Goal: Information Seeking & Learning: Learn about a topic

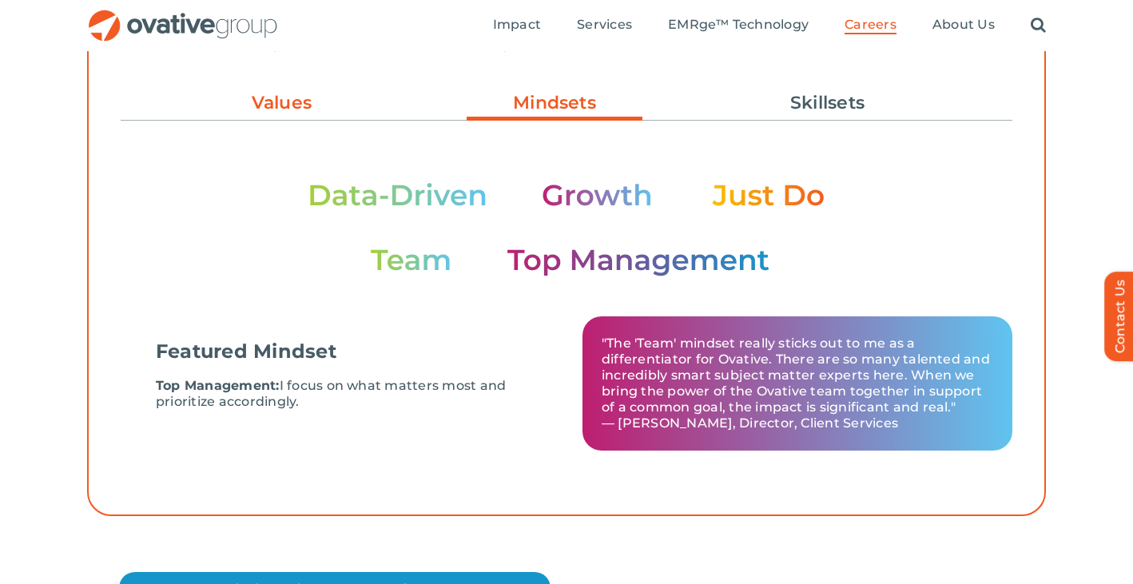
click at [285, 94] on link "Values" at bounding box center [282, 103] width 176 height 27
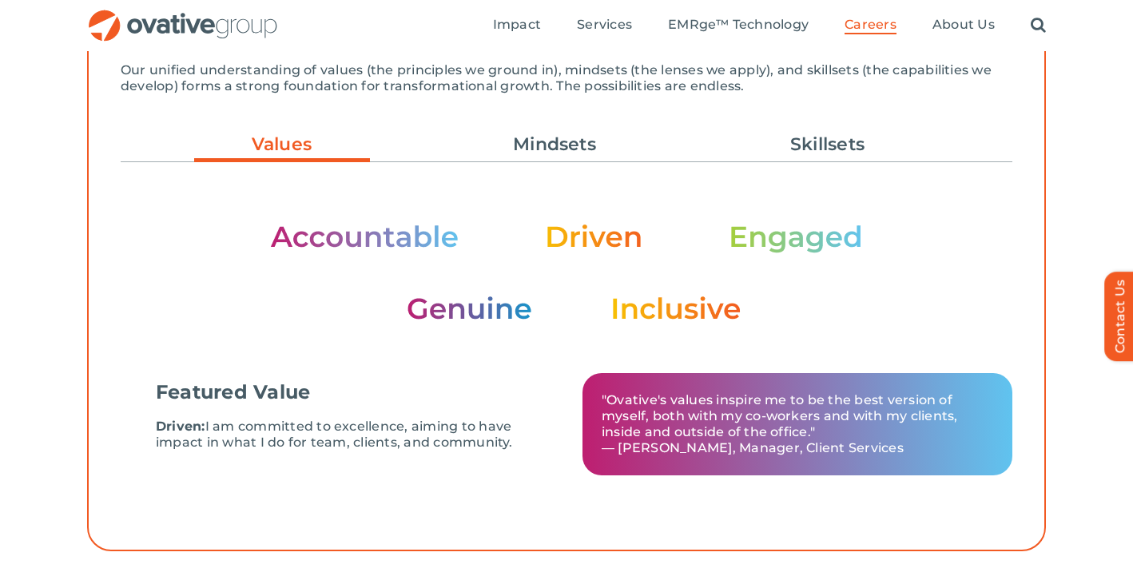
scroll to position [524, 0]
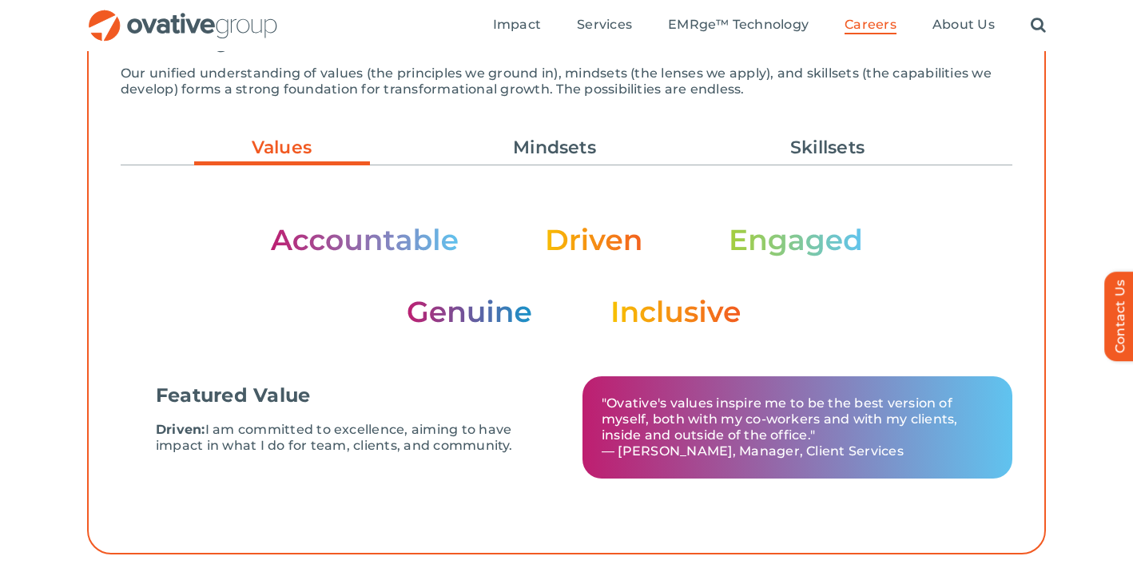
click at [400, 244] on img at bounding box center [566, 275] width 593 height 101
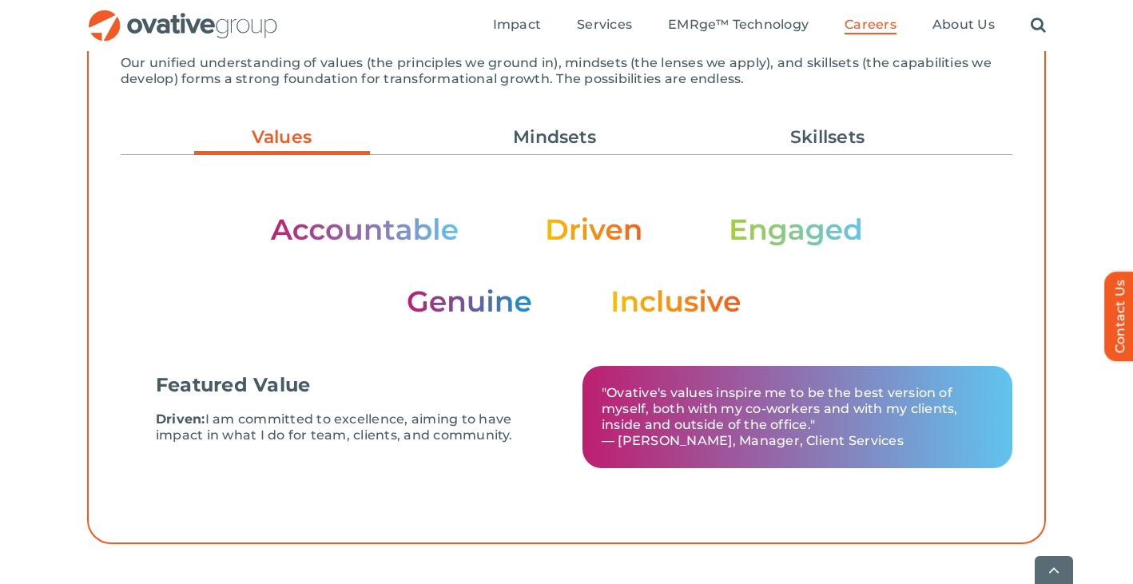
scroll to position [532, 0]
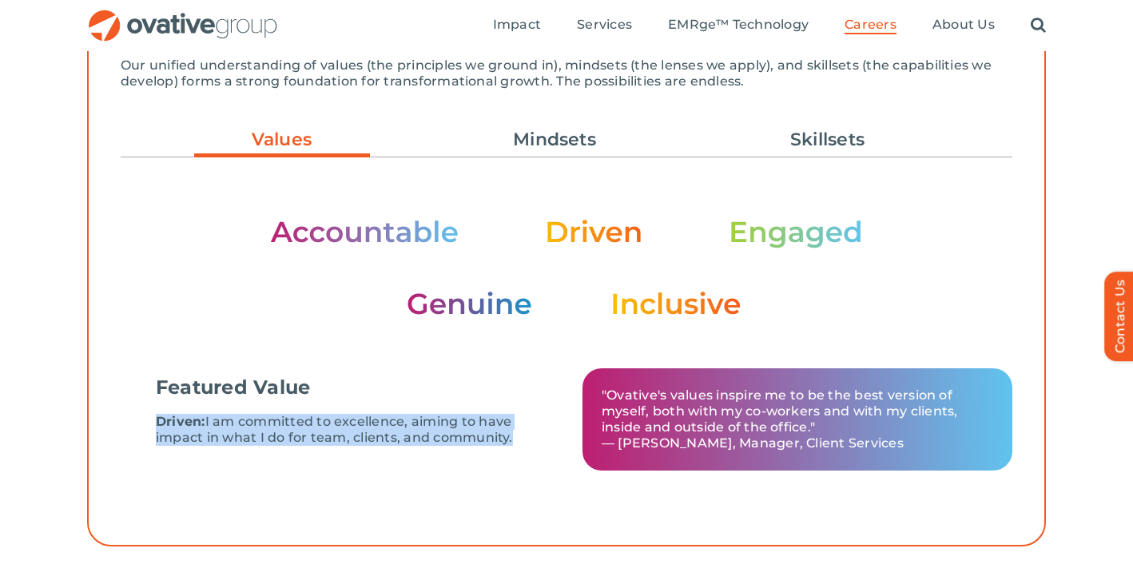
drag, startPoint x: 154, startPoint y: 420, endPoint x: 511, endPoint y: 435, distance: 357.5
click at [511, 435] on div "Featured Value Driven: I am committed to excellence, aiming to have impact in w…" at bounding box center [344, 419] width 408 height 85
copy p "Driven: I am committed to excellence, aiming to have impact in what I do for te…"
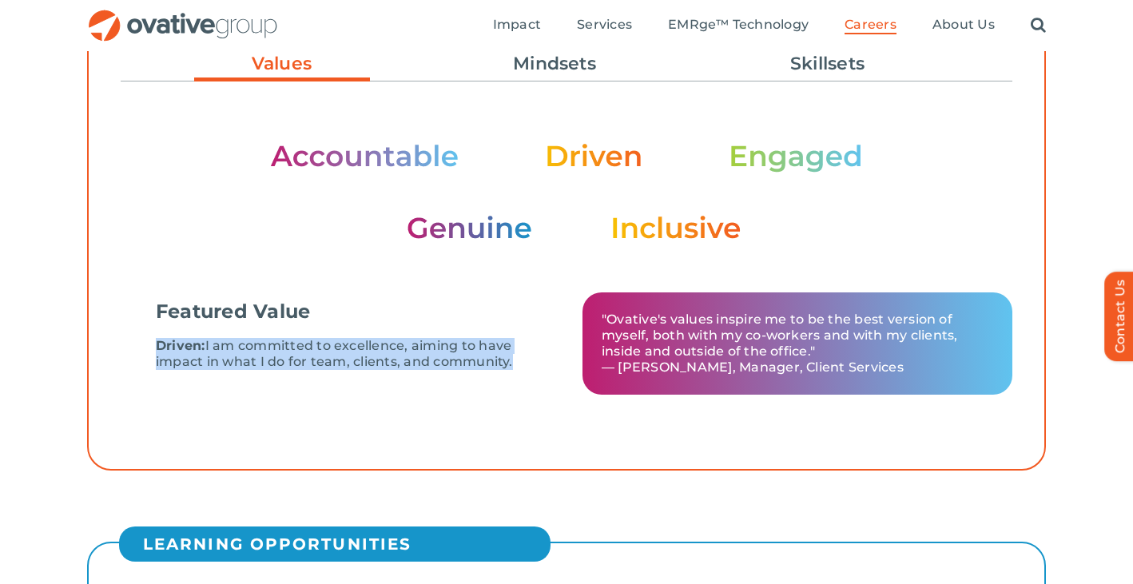
scroll to position [533, 0]
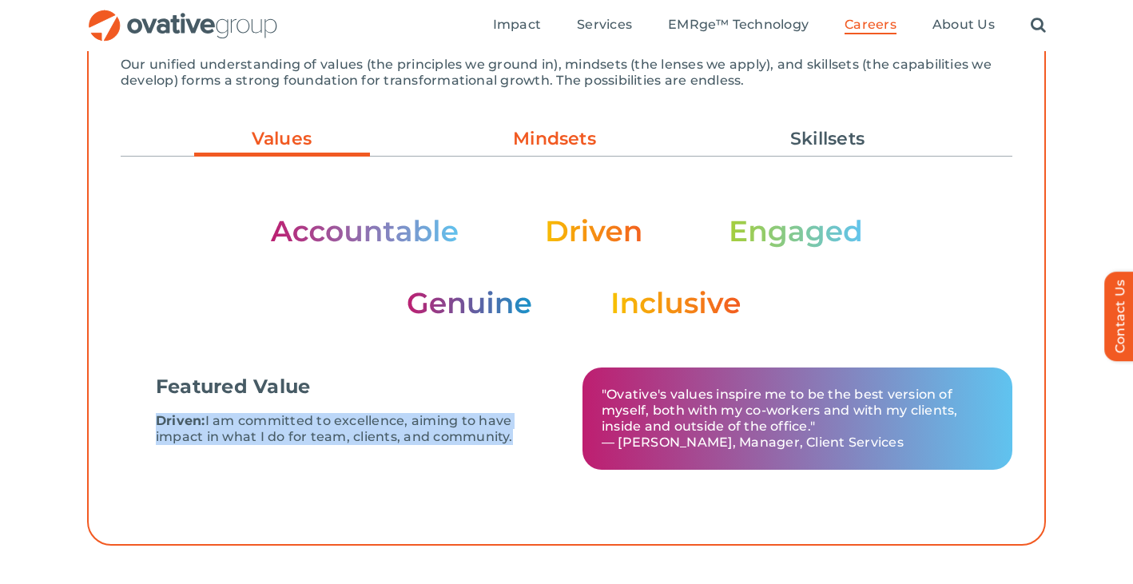
click at [547, 137] on link "Mindsets" at bounding box center [555, 138] width 176 height 27
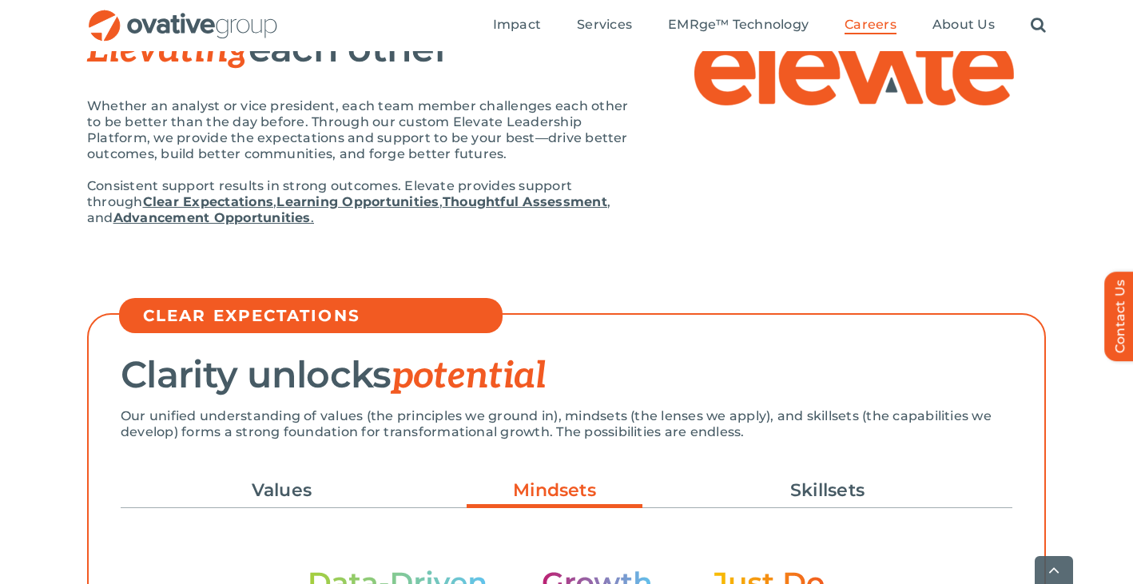
scroll to position [413, 0]
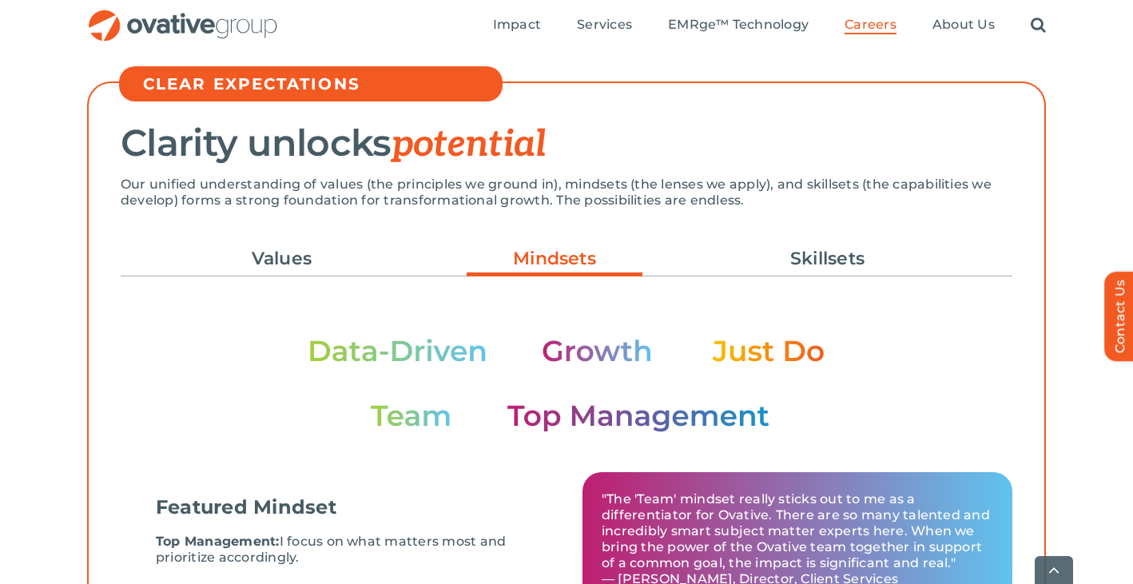
click at [292, 238] on ul "Values Mindsets Skillsets" at bounding box center [567, 258] width 892 height 43
click at [289, 265] on link "Values" at bounding box center [282, 258] width 176 height 27
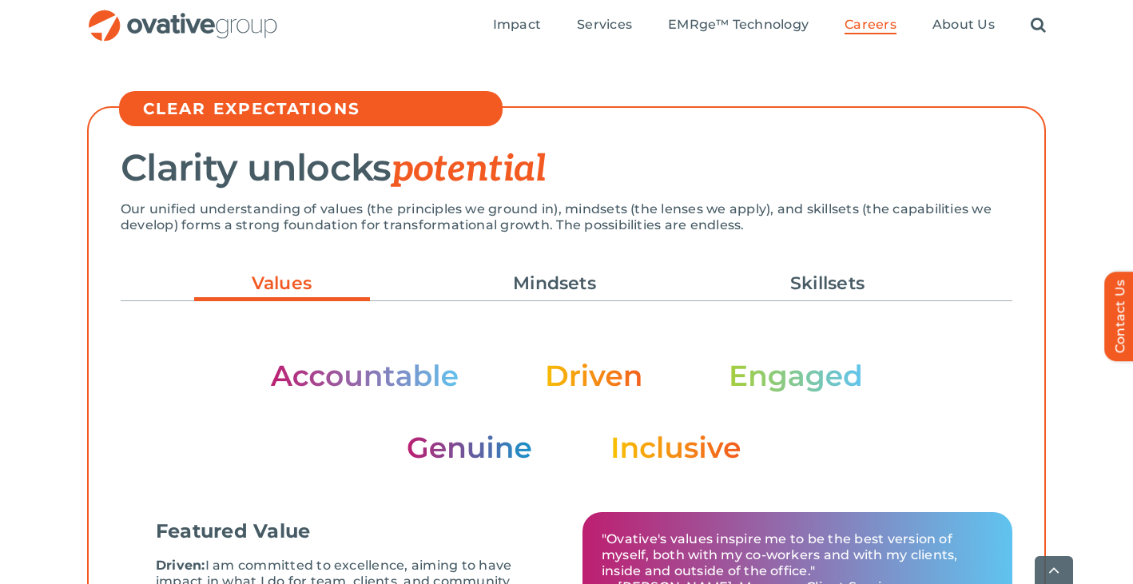
scroll to position [0, 0]
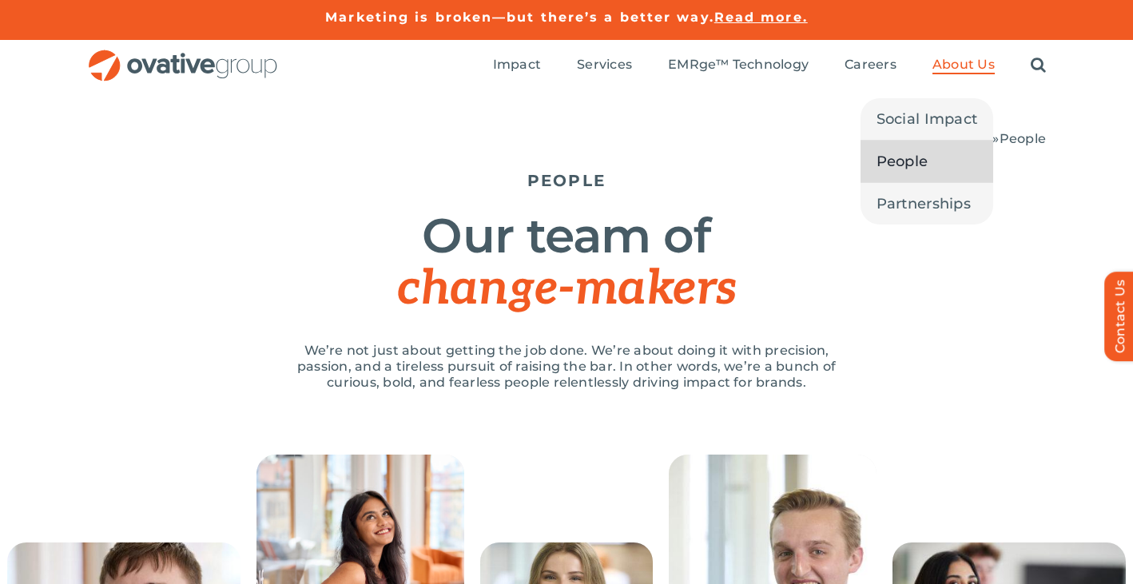
click at [950, 62] on span "About Us" at bounding box center [964, 65] width 62 height 16
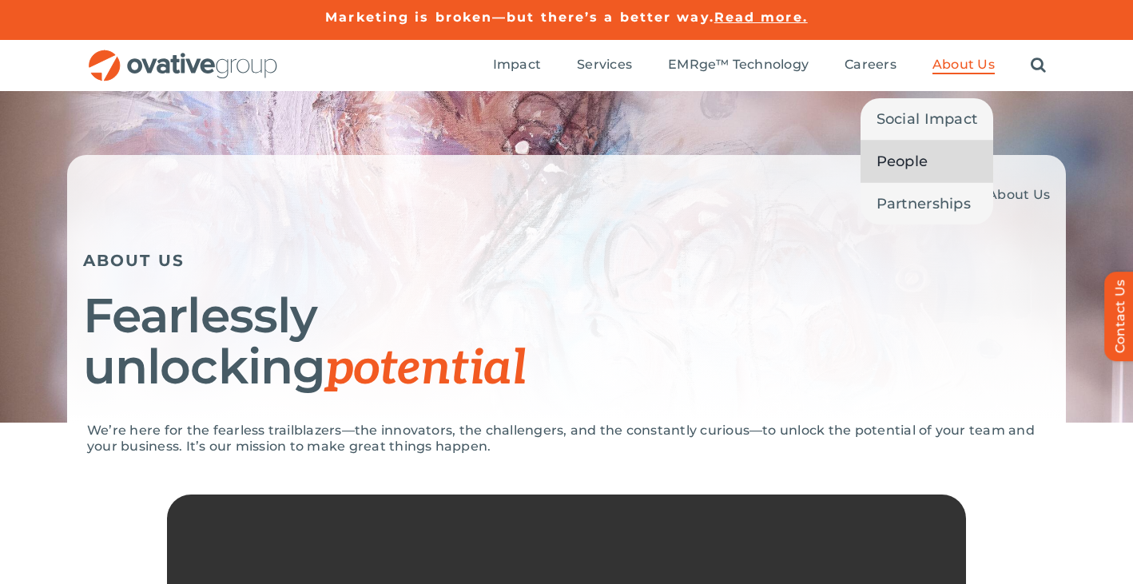
click at [910, 165] on span "People" at bounding box center [903, 161] width 52 height 22
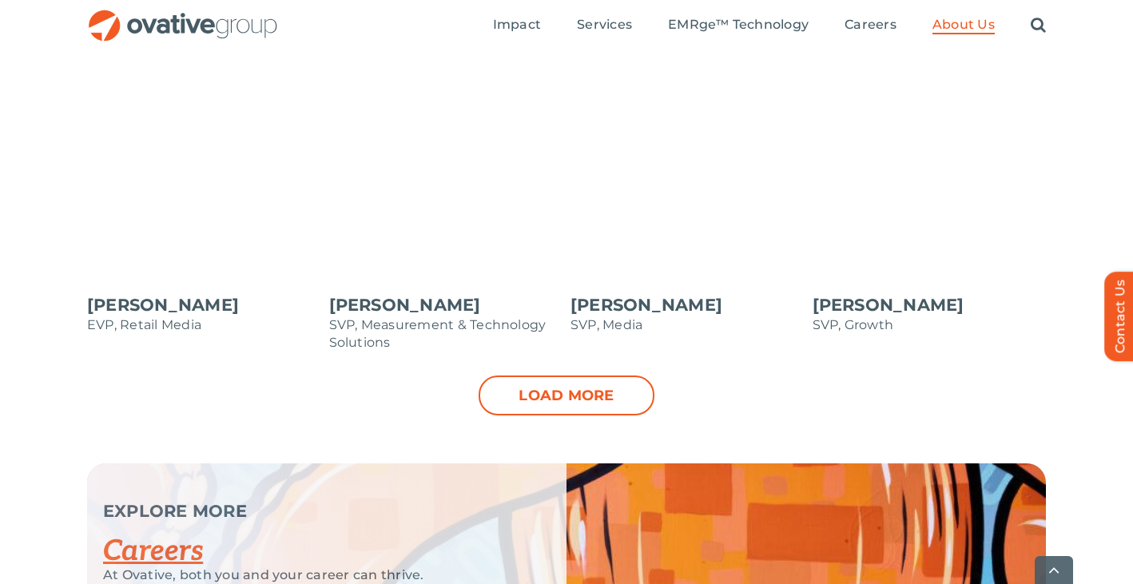
scroll to position [1720, 0]
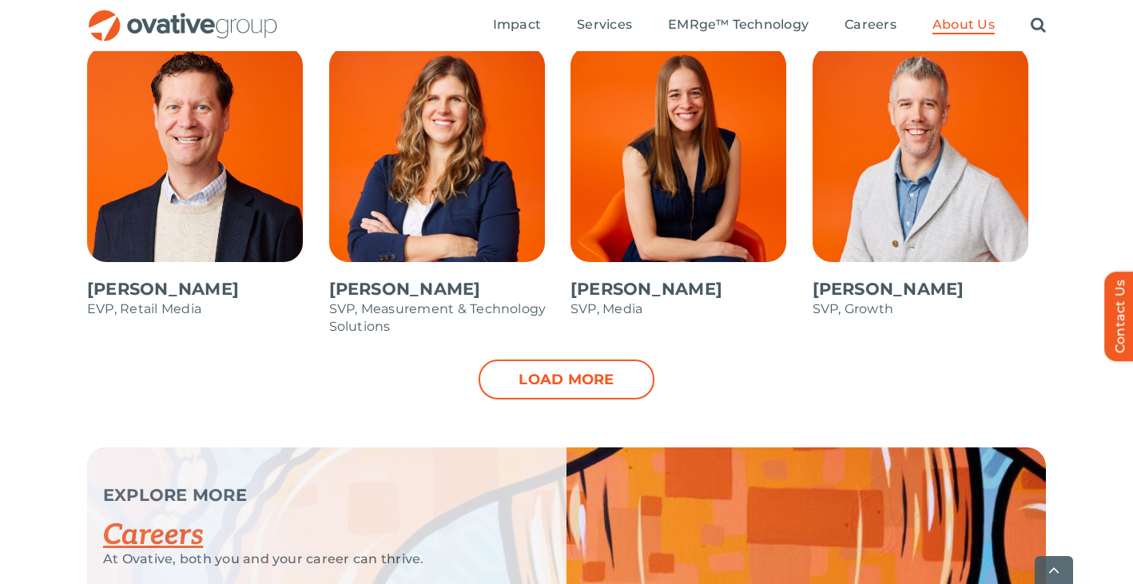
click at [550, 402] on div "Dale Nitschke CEO & Founder Steve Benson CFO Annie Zipfel EVP, Media Bonnie Gro…" at bounding box center [566, 95] width 1133 height 705
click at [550, 377] on link "Load more" at bounding box center [567, 380] width 176 height 40
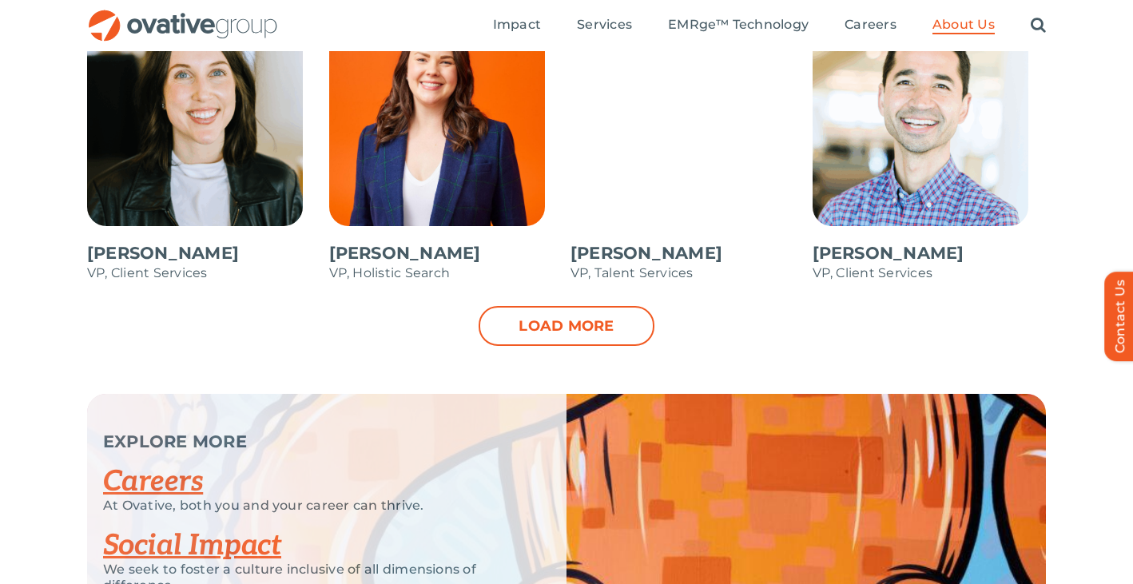
scroll to position [2365, 0]
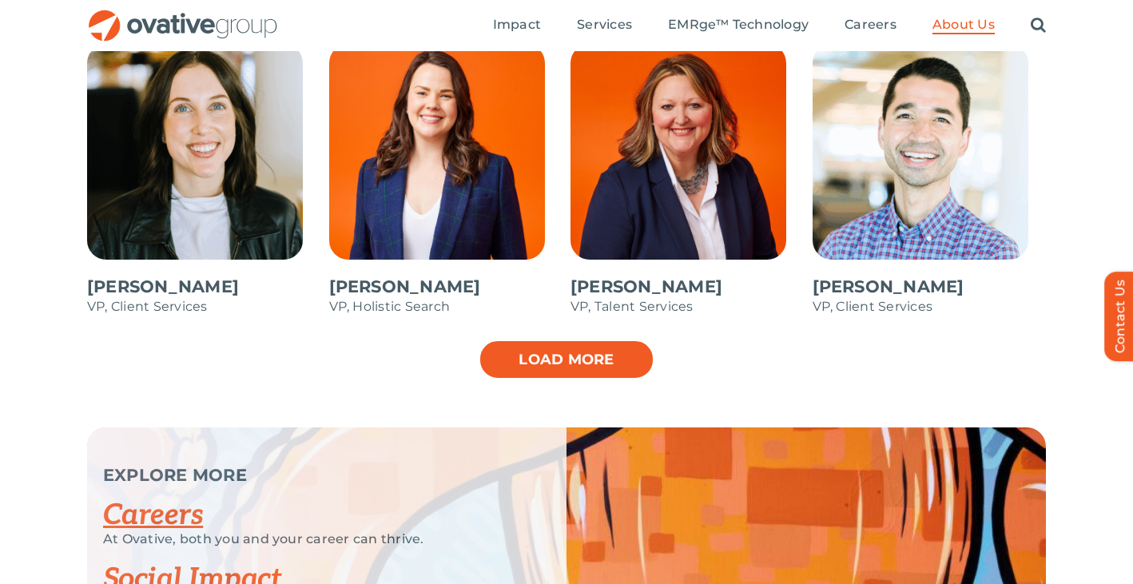
click at [494, 369] on link "Load more" at bounding box center [567, 360] width 176 height 40
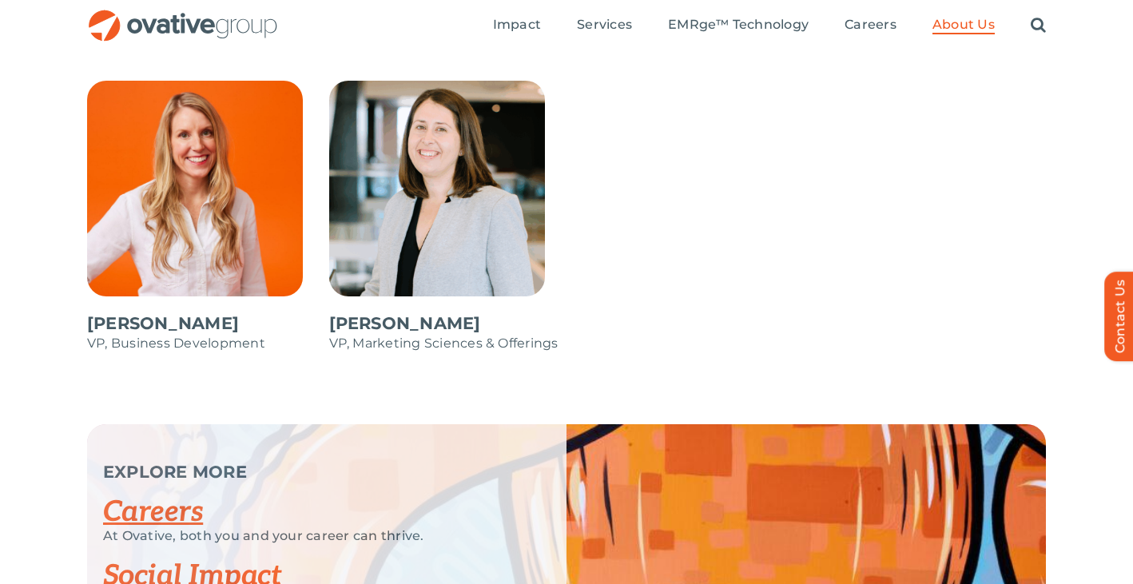
scroll to position [2589, 0]
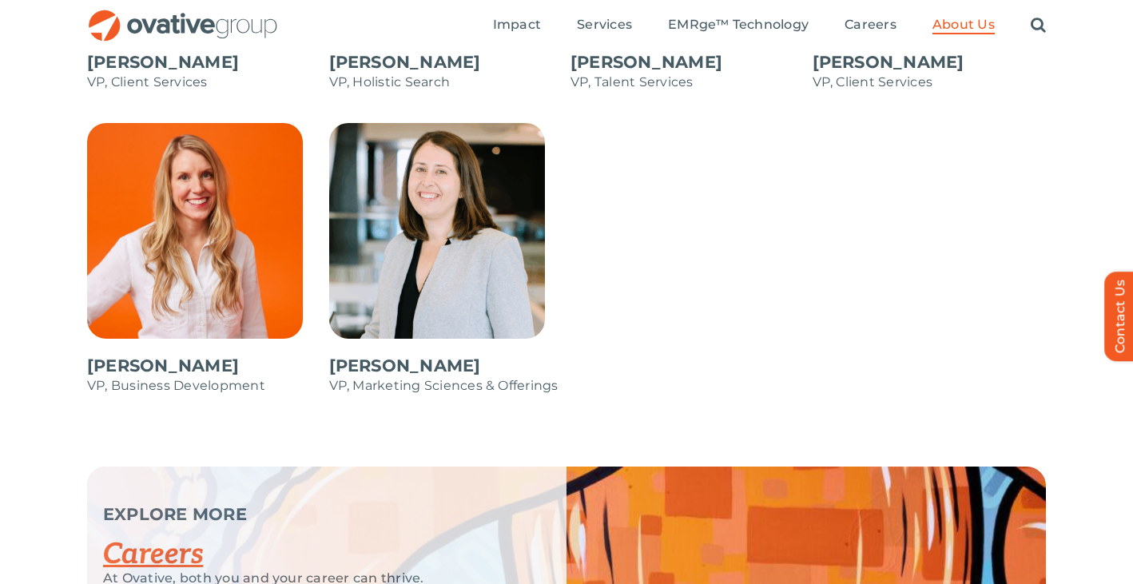
click at [484, 234] on span at bounding box center [446, 267] width 234 height 288
